Goal: Information Seeking & Learning: Check status

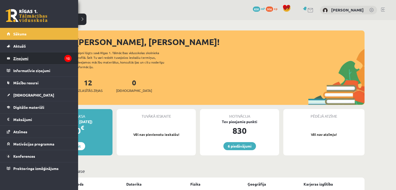
click at [25, 60] on legend "Ziņojumi 12" at bounding box center [42, 58] width 58 height 12
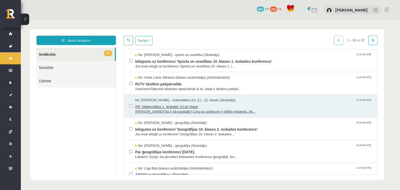
click at [184, 102] on span "No: [PERSON_NAME] - matemātika (10.,11., 12. klase) (Skolotājs)" at bounding box center [185, 100] width 101 height 5
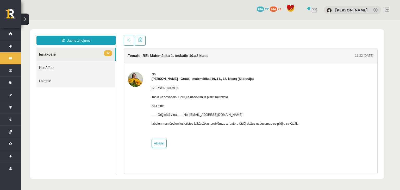
click at [70, 56] on link "12 Ienākošie" at bounding box center [75, 54] width 78 height 13
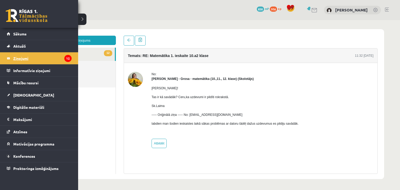
click at [21, 61] on legend "Ziņojumi 12" at bounding box center [42, 58] width 58 height 12
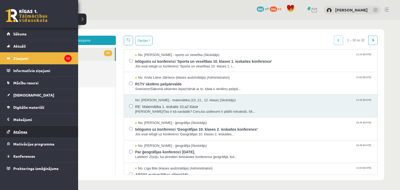
click at [26, 130] on span "Atzīmes" at bounding box center [20, 132] width 14 height 5
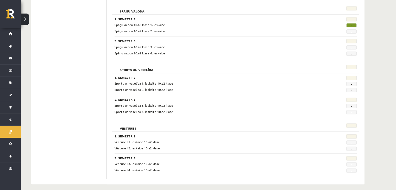
scroll to position [610, 0]
